Goal: Information Seeking & Learning: Learn about a topic

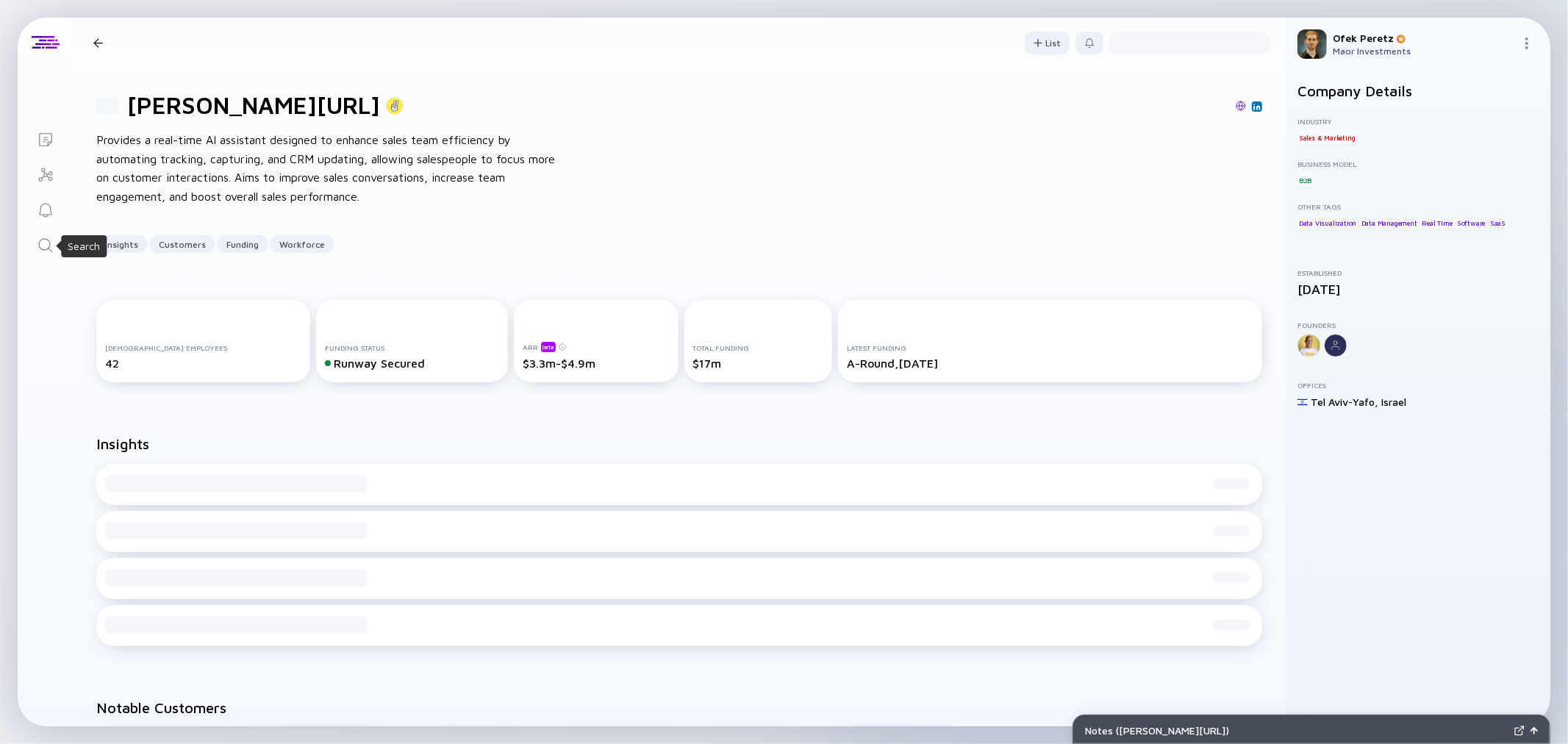
click at [43, 254] on div "Search" at bounding box center [45, 246] width 18 height 20
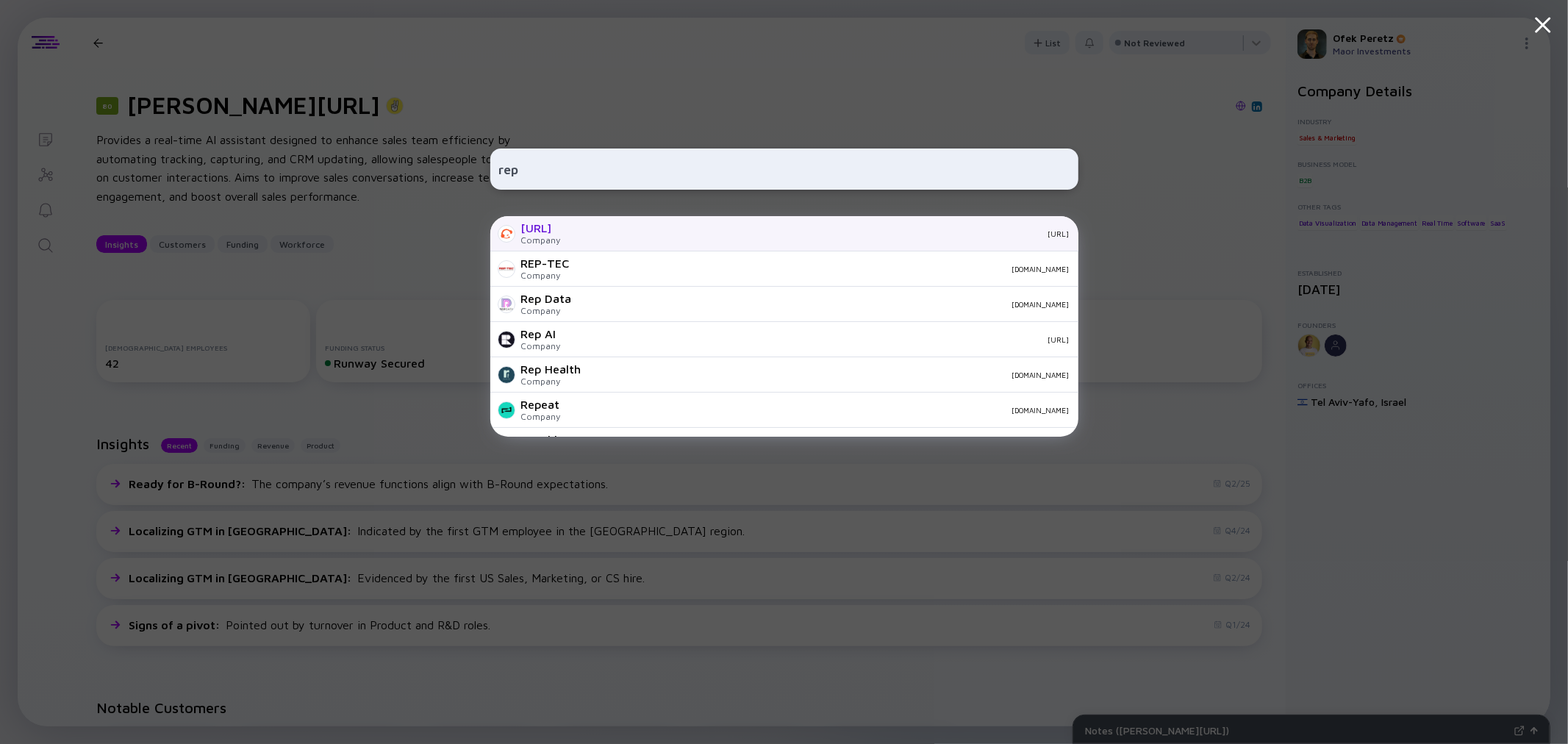
type input "rep"
click at [572, 232] on div "[URL]" at bounding box center [821, 234] width 497 height 9
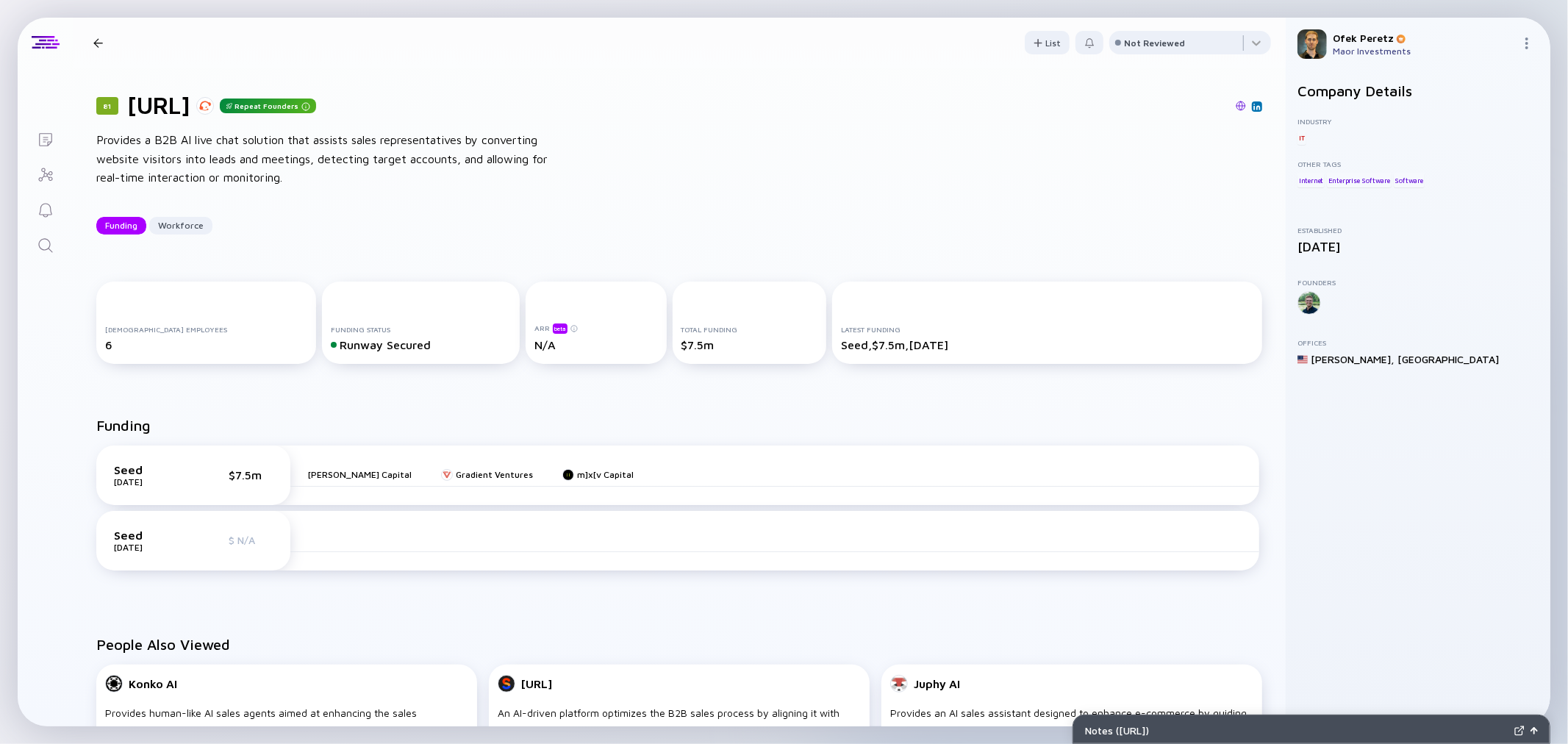
click at [407, 200] on div "81 [URL] Repeat Founders Provides a B2B AI live chat solution that assists sale…" at bounding box center [679, 163] width 1213 height 190
click at [37, 247] on icon "Search" at bounding box center [45, 245] width 18 height 18
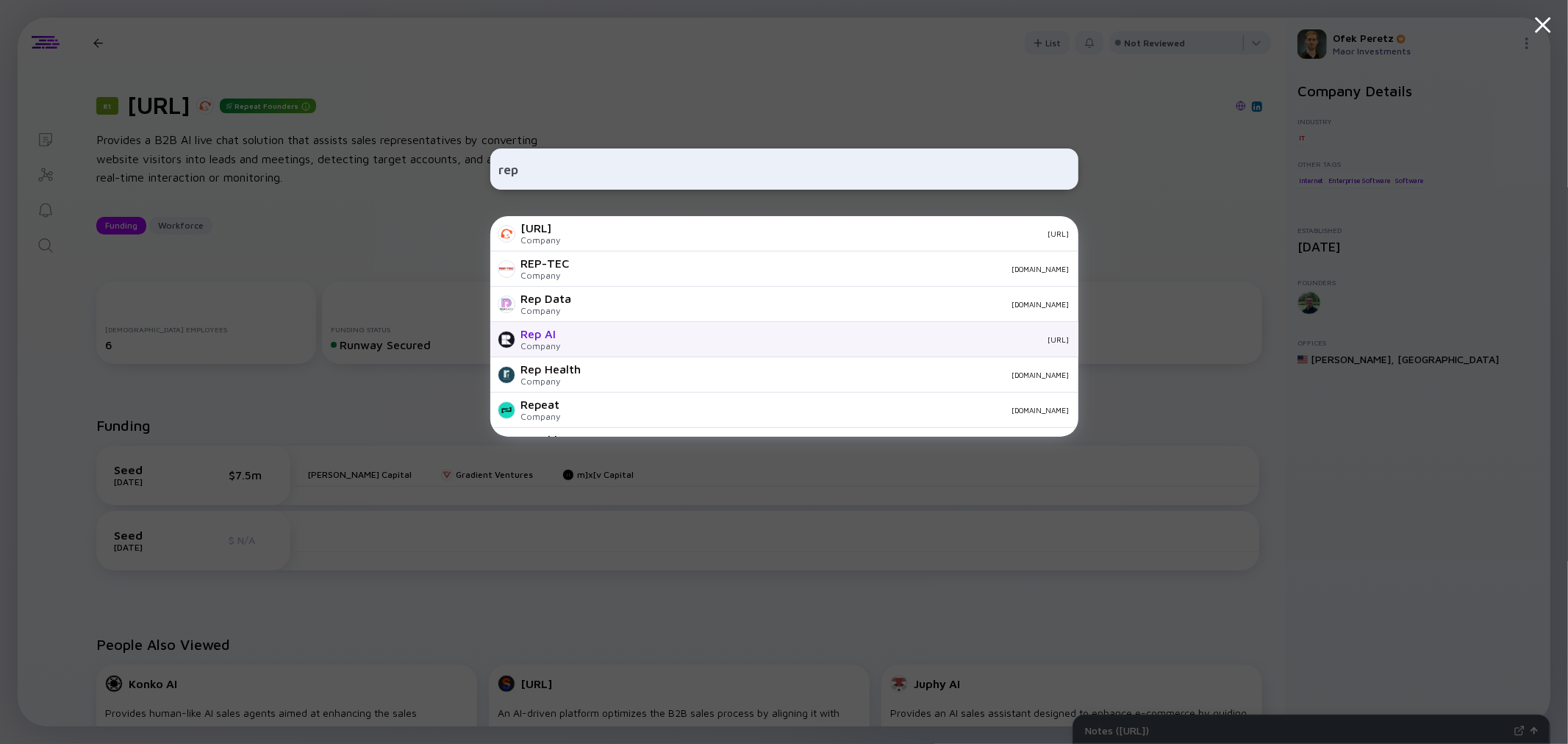
type input "rep"
click at [588, 331] on div "Rep AI Company [URL]" at bounding box center [785, 339] width 588 height 35
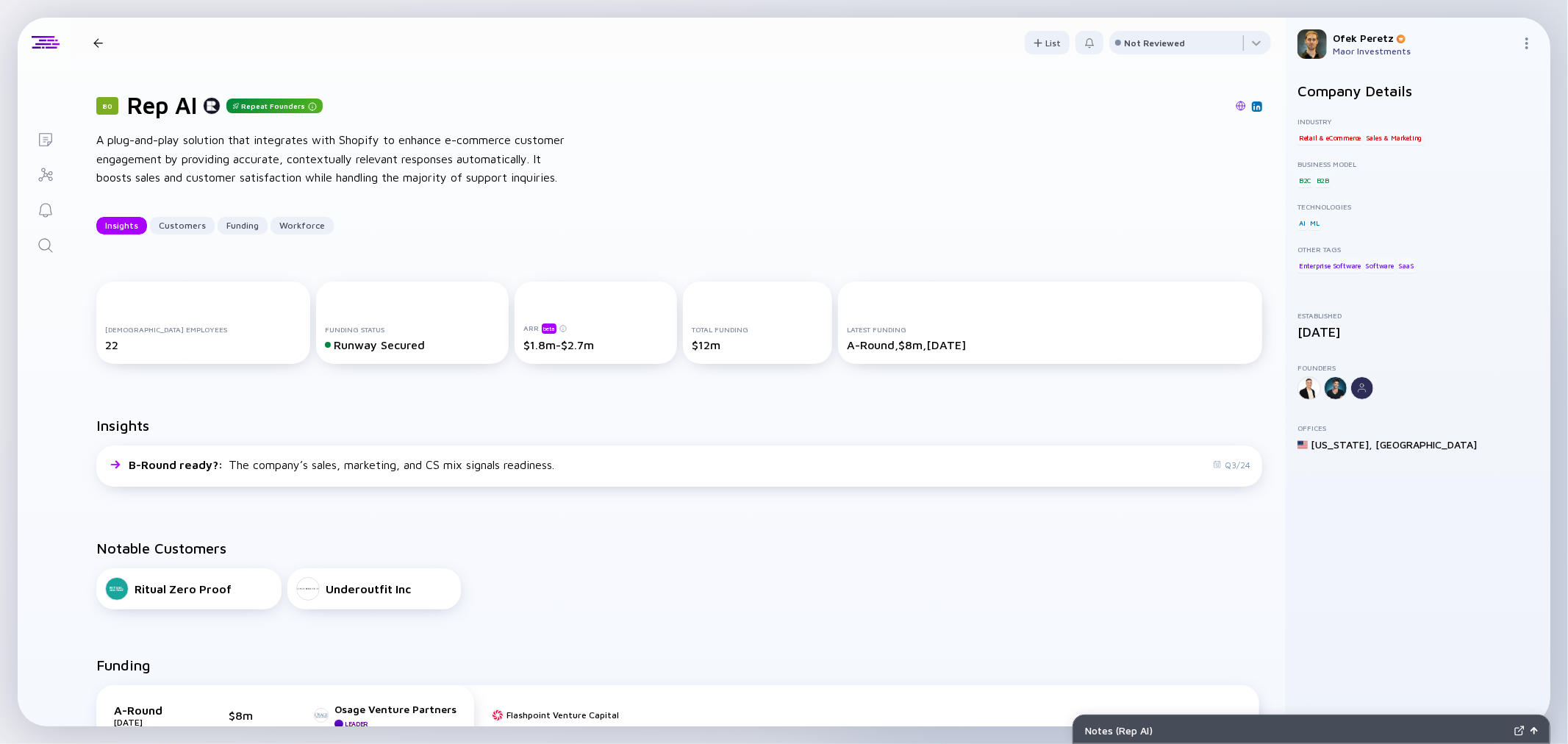
click at [1236, 105] on img at bounding box center [1241, 105] width 10 height 10
click at [233, 236] on div "Funding" at bounding box center [242, 225] width 50 height 23
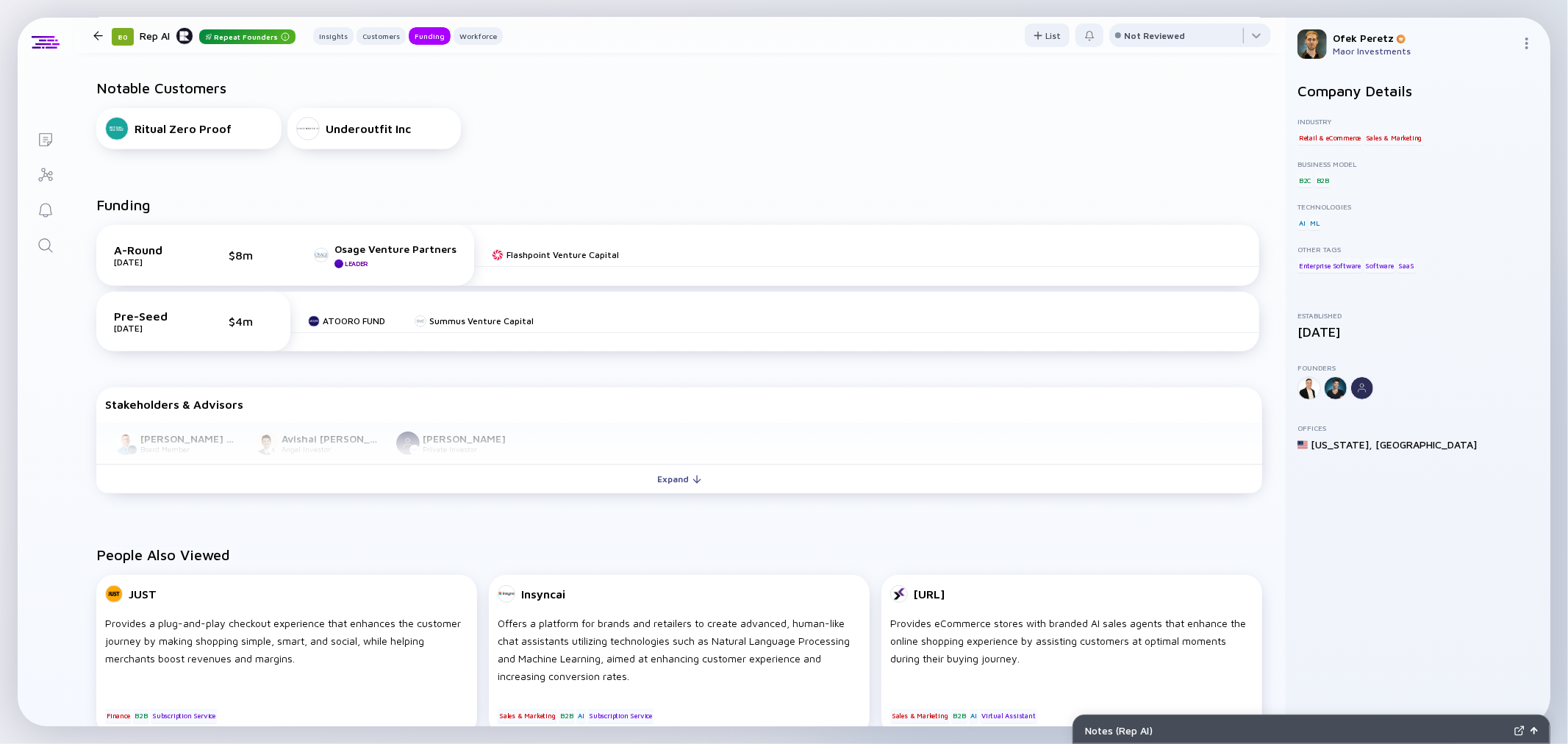
scroll to position [510, 0]
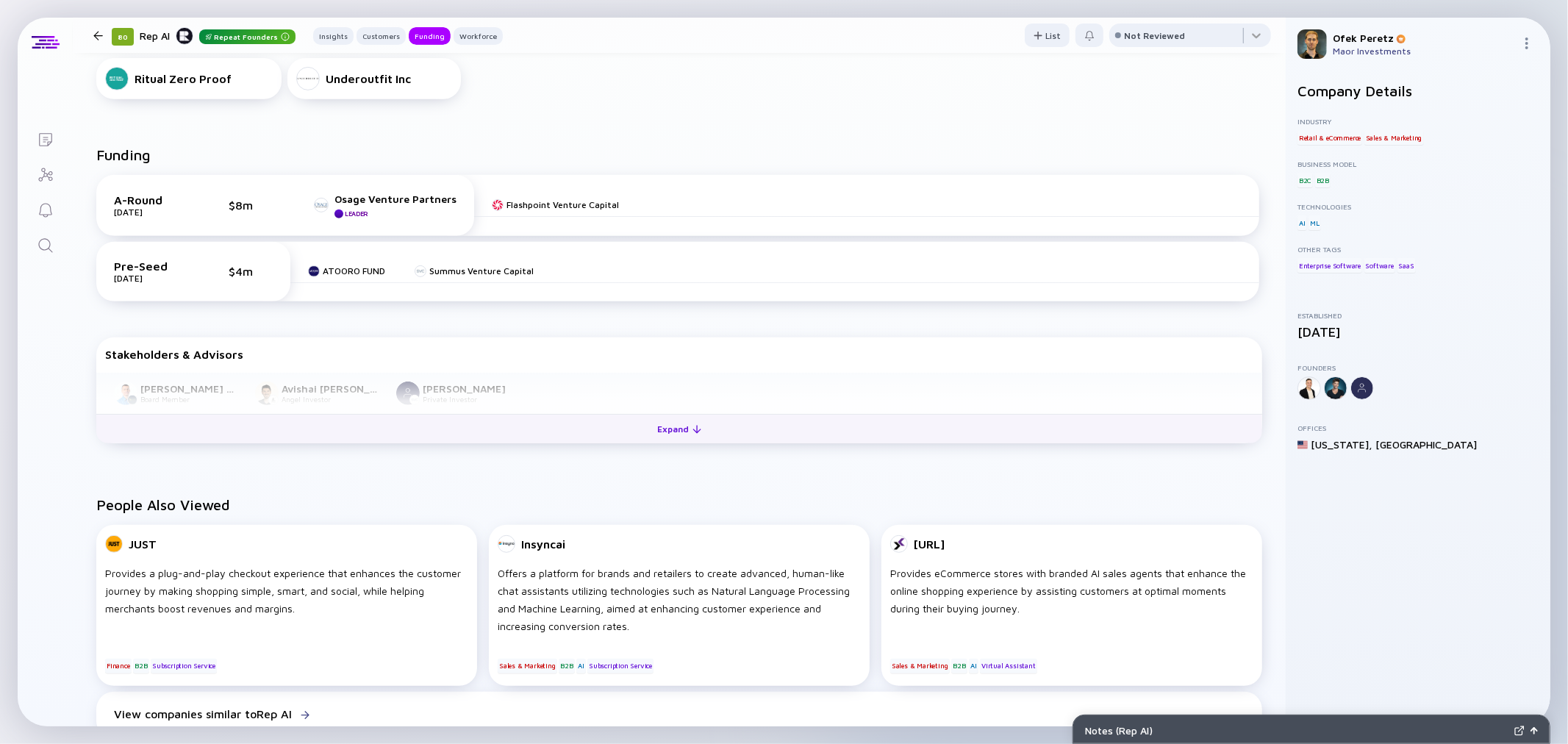
click at [412, 443] on button "Expand" at bounding box center [679, 429] width 1166 height 30
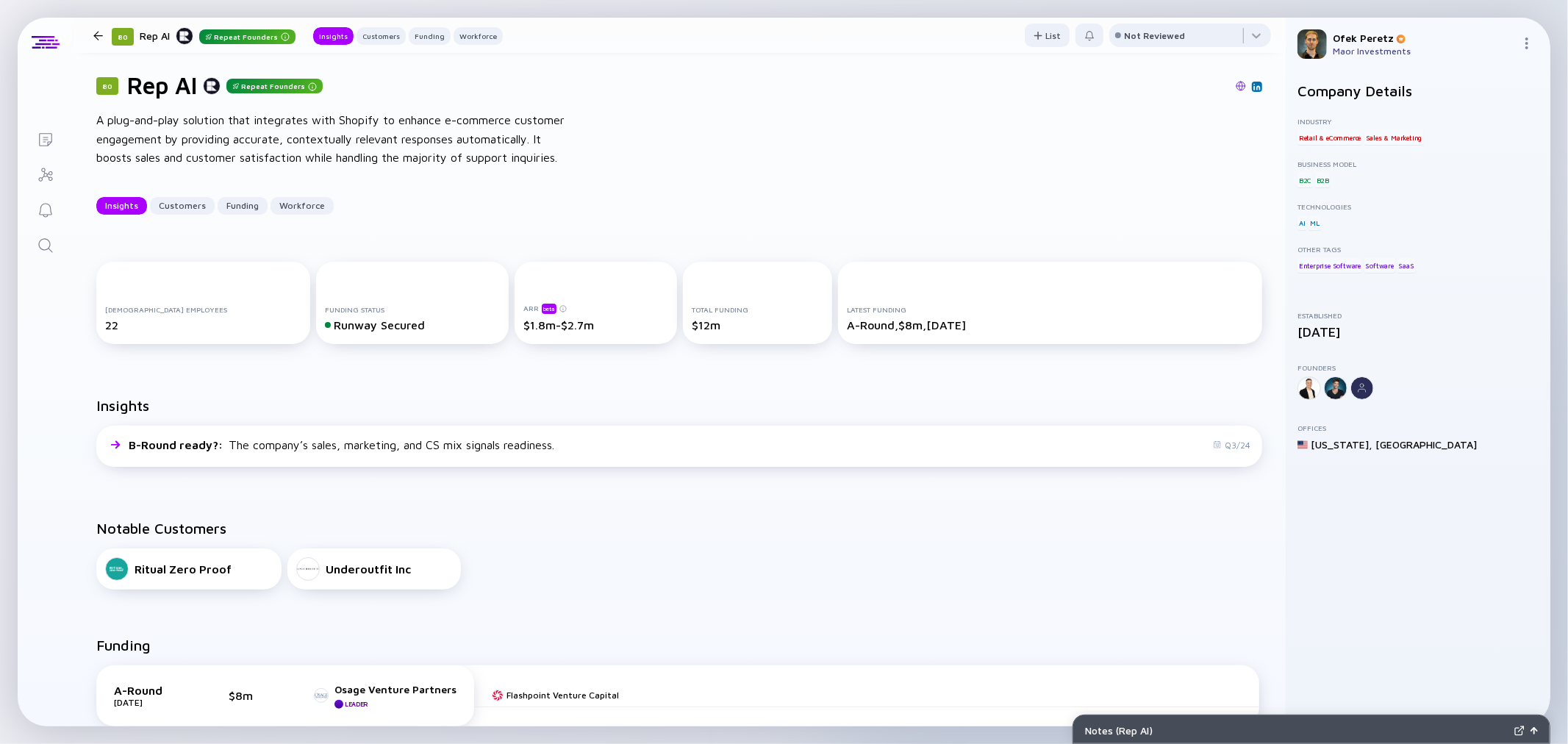
scroll to position [0, 0]
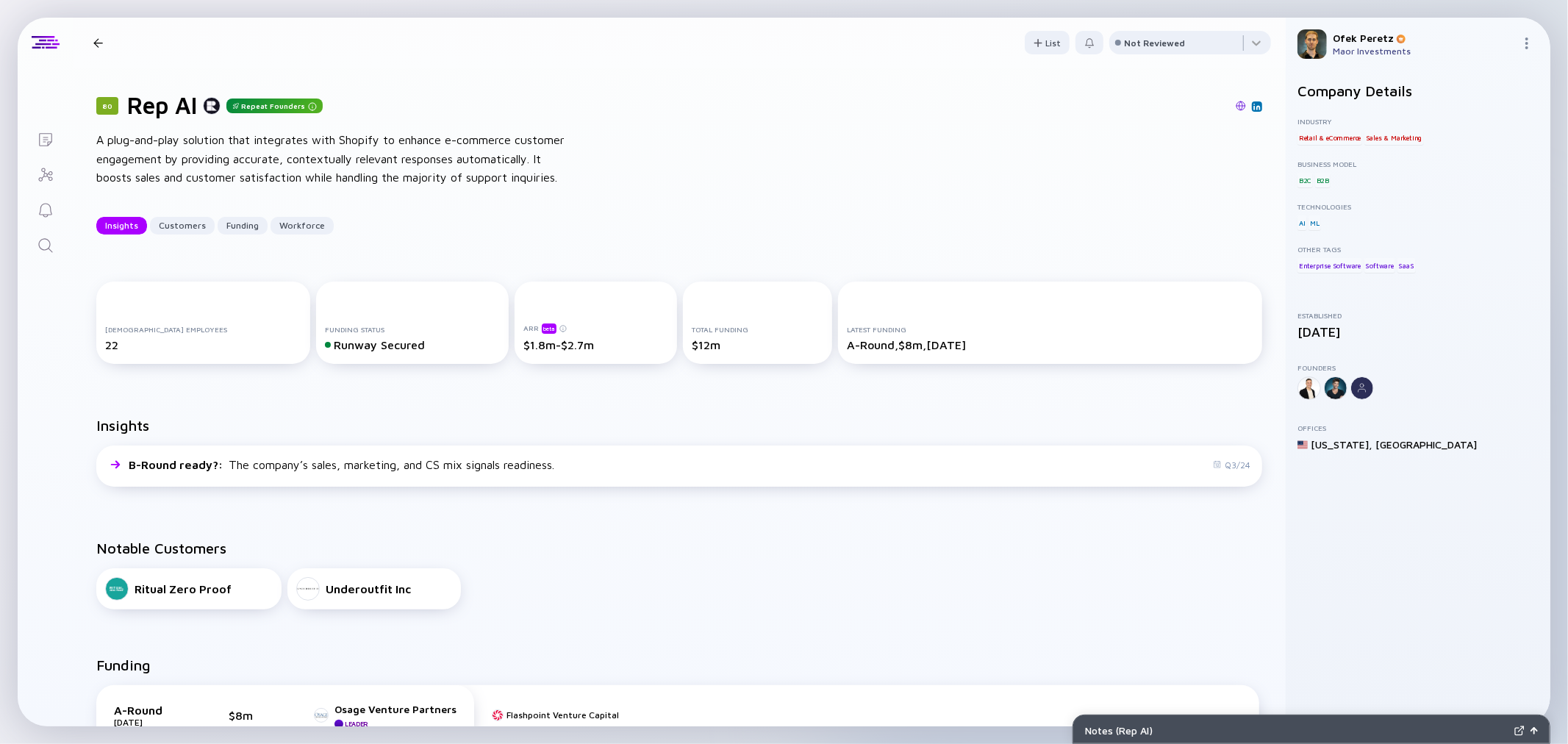
click at [1060, 225] on div "80 Rep AI Repeat Founders A plug-and-play solution that integrates with Shopify…" at bounding box center [679, 163] width 1213 height 190
